Goal: Information Seeking & Learning: Compare options

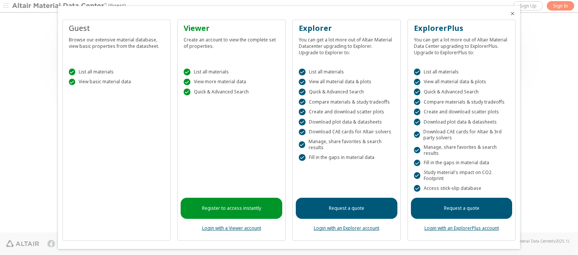
click at [510, 14] on icon "Close" at bounding box center [513, 14] width 6 height 6
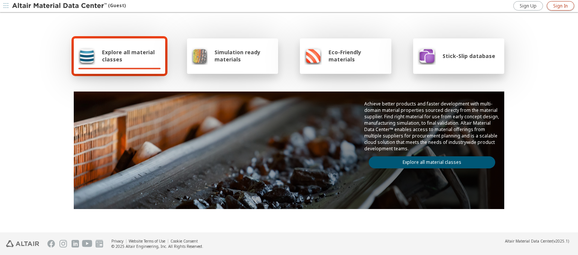
click at [561, 6] on span "Sign In" at bounding box center [561, 6] width 15 height 6
click at [60, 6] on img at bounding box center [60, 6] width 96 height 8
click at [128, 56] on span "Explore all material classes" at bounding box center [131, 56] width 59 height 14
click at [429, 160] on link "Explore all material classes" at bounding box center [432, 162] width 127 height 12
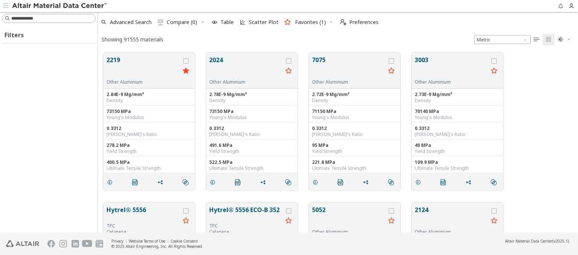
scroll to position [180, 474]
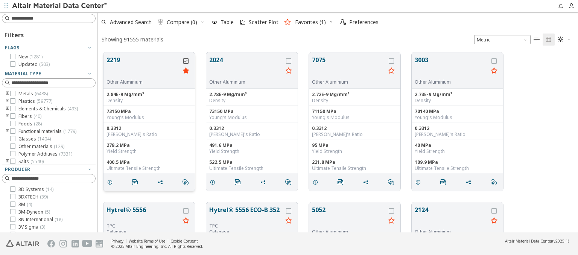
click at [187, 61] on icon "grid" at bounding box center [185, 60] width 5 height 5
click at [290, 61] on icon "grid" at bounding box center [288, 60] width 5 height 5
click at [182, 22] on span "Compare (2)" at bounding box center [182, 22] width 31 height 5
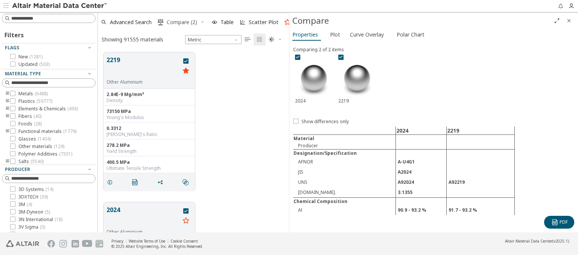
scroll to position [180, 185]
click at [409, 34] on span "Polar Chart" at bounding box center [411, 35] width 28 height 12
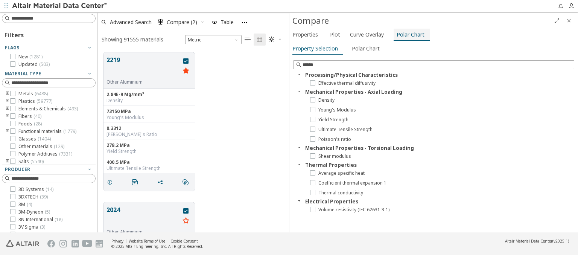
type input "**********"
